Goal: Information Seeking & Learning: Learn about a topic

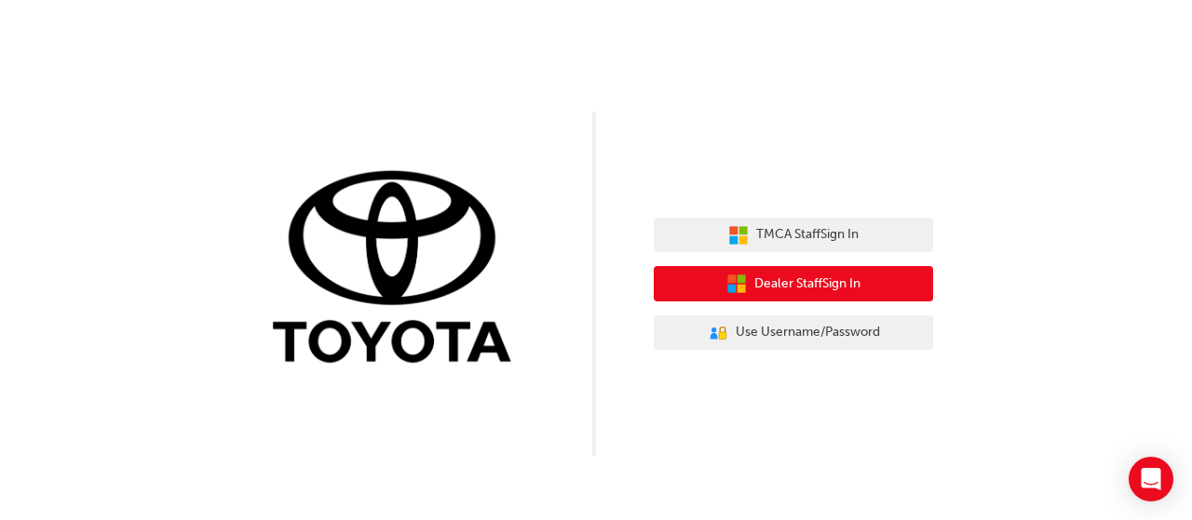
click at [737, 291] on icon "button" at bounding box center [741, 289] width 8 height 8
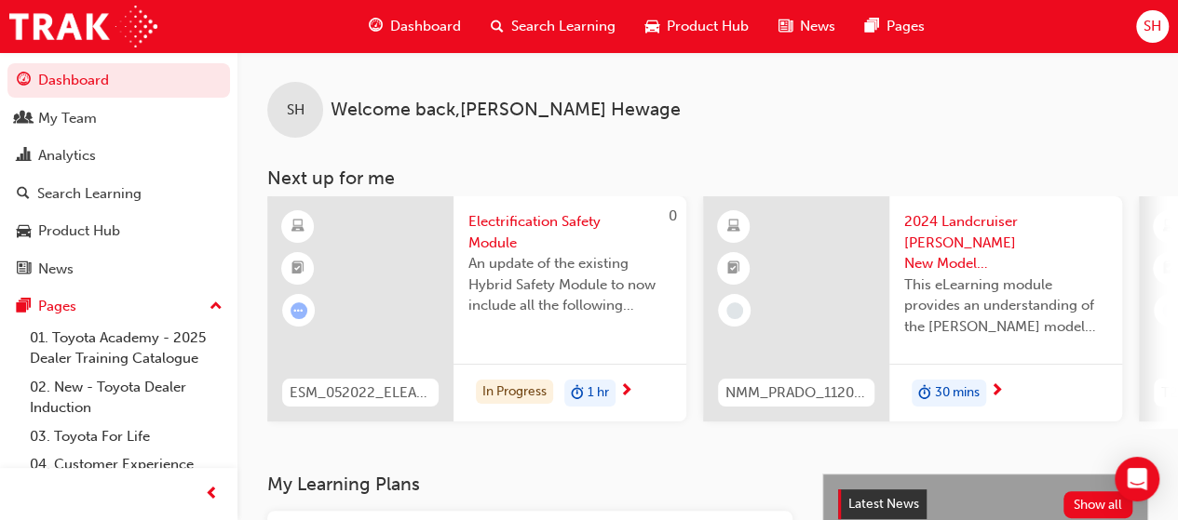
click at [563, 30] on span "Search Learning" at bounding box center [563, 26] width 104 height 21
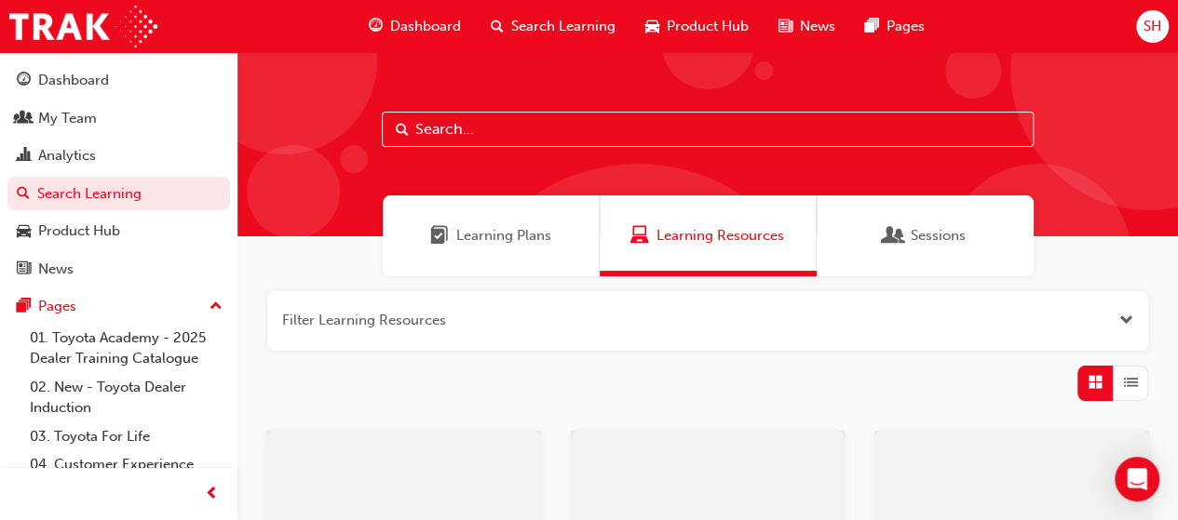
click at [562, 116] on input "text" at bounding box center [708, 129] width 652 height 35
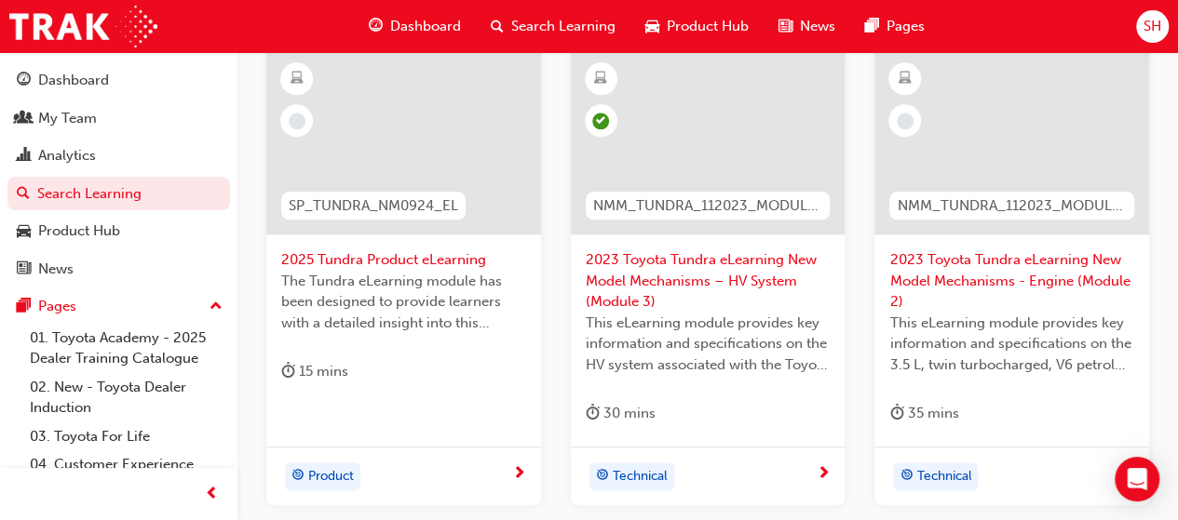
scroll to position [1078, 0]
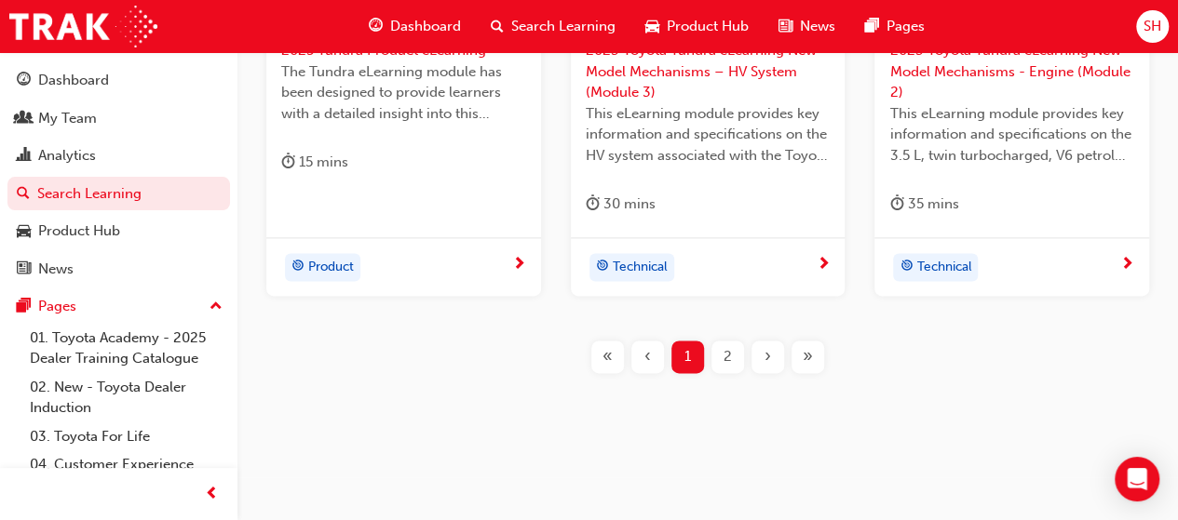
click at [724, 358] on span "2" at bounding box center [727, 356] width 8 height 21
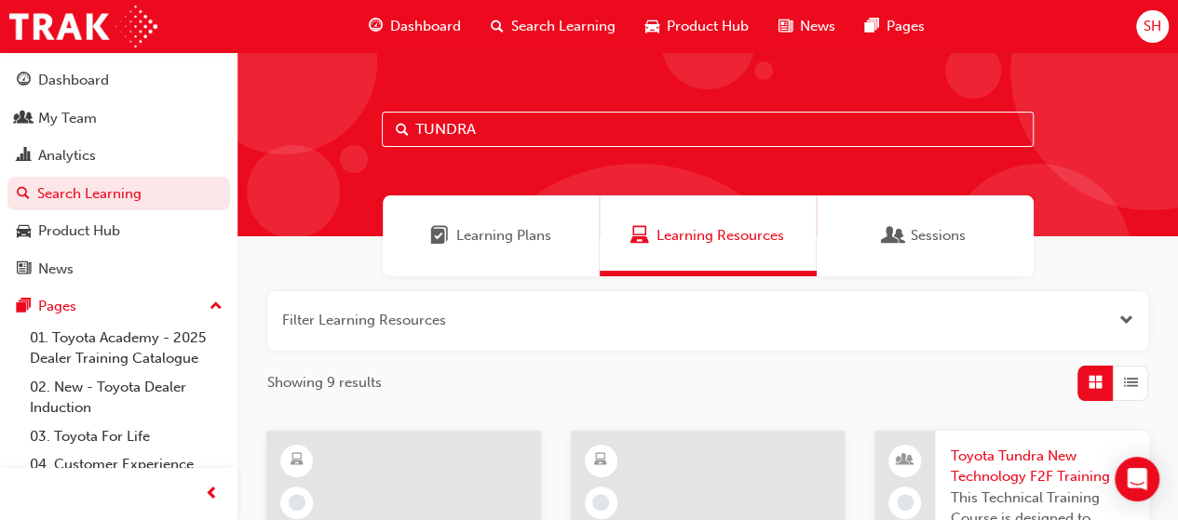
click at [547, 228] on span "Learning Plans" at bounding box center [503, 235] width 95 height 21
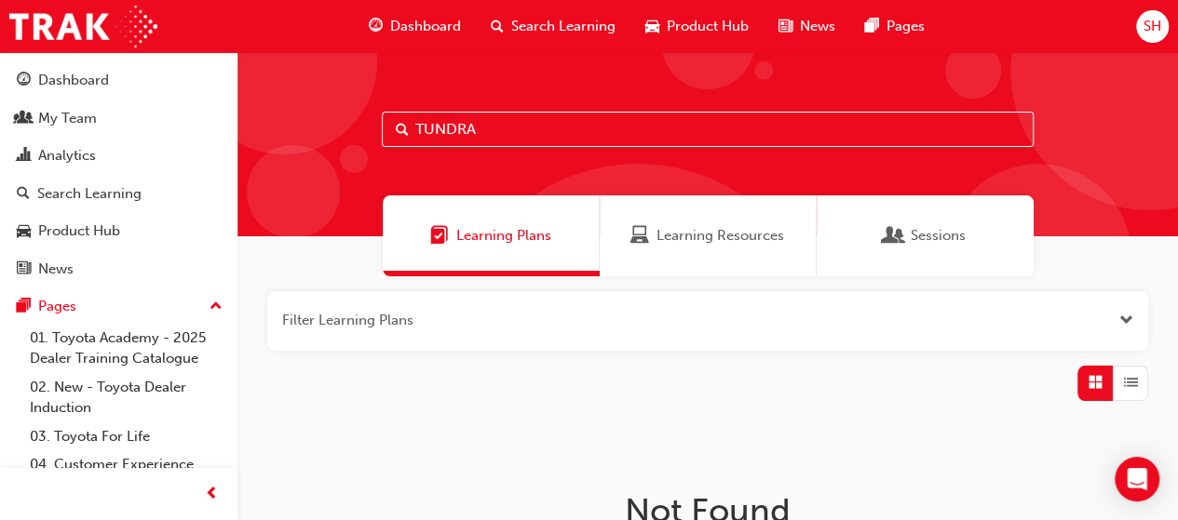
click at [600, 133] on input "TUNDRA" at bounding box center [708, 129] width 652 height 35
type input "TUNDRA AUDIO"
